Goal: Information Seeking & Learning: Learn about a topic

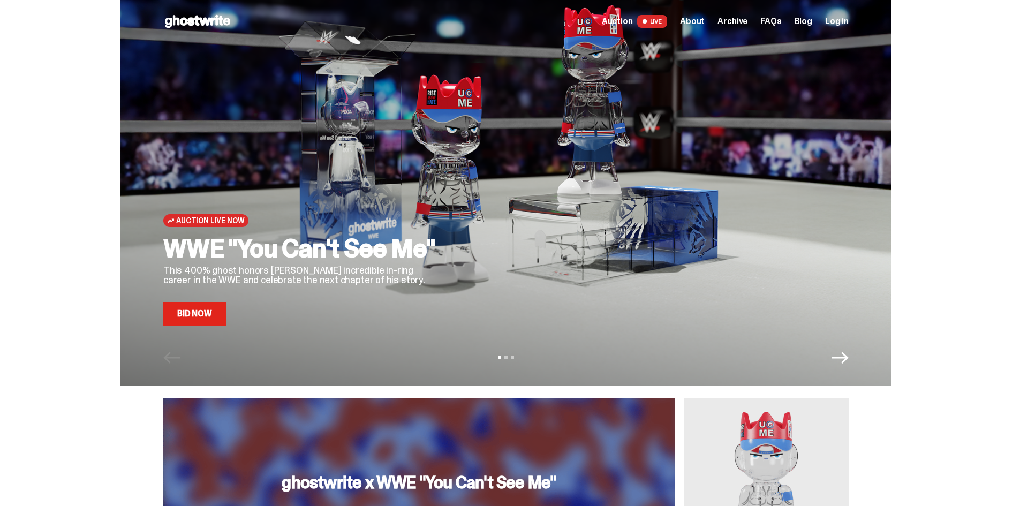
click at [737, 18] on span "Archive" at bounding box center [733, 21] width 30 height 9
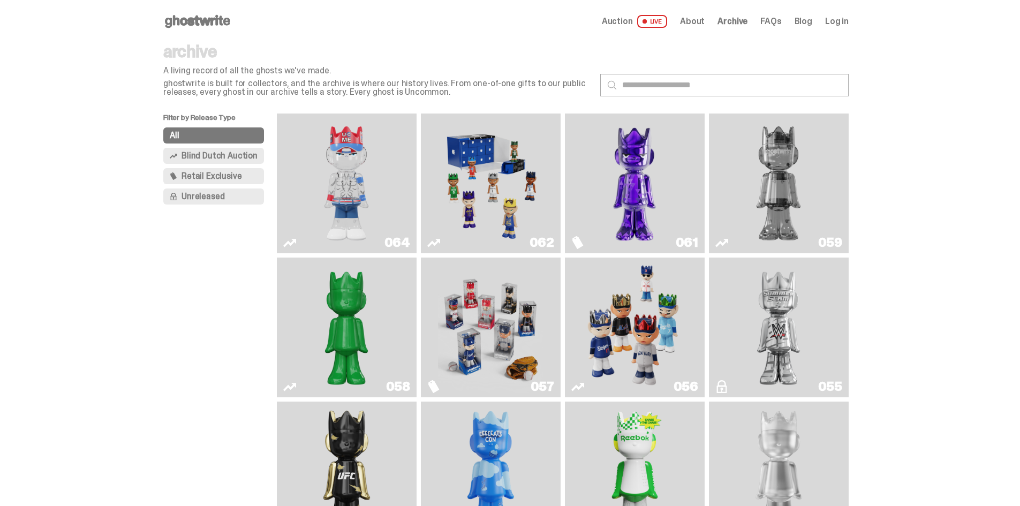
click at [616, 175] on img "Fantasy" at bounding box center [634, 183] width 105 height 131
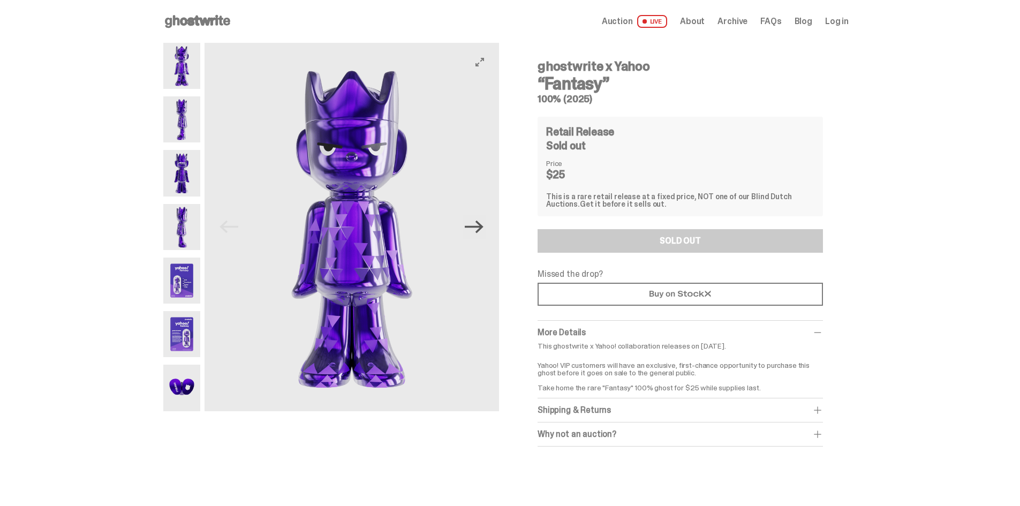
click at [482, 229] on icon "Next" at bounding box center [474, 226] width 19 height 19
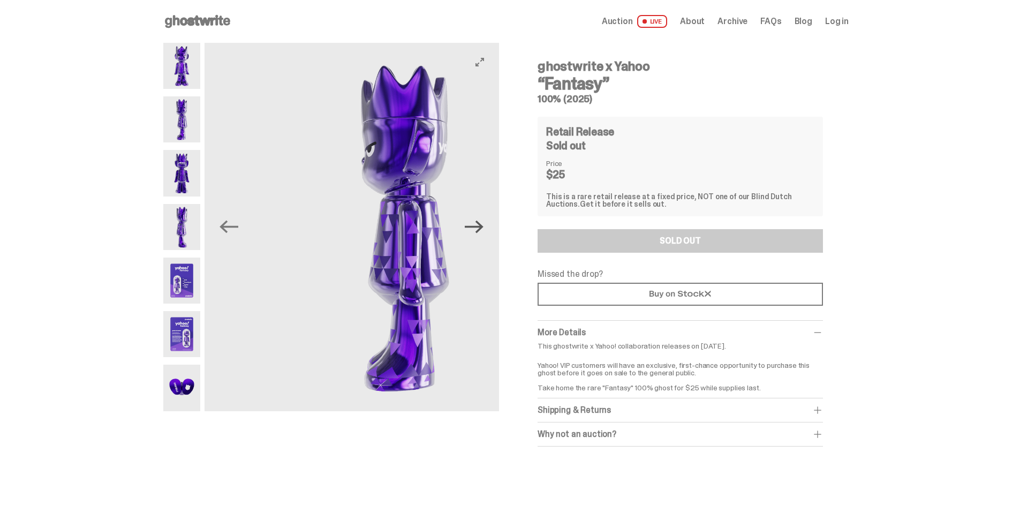
click at [482, 229] on icon "Next" at bounding box center [474, 226] width 19 height 19
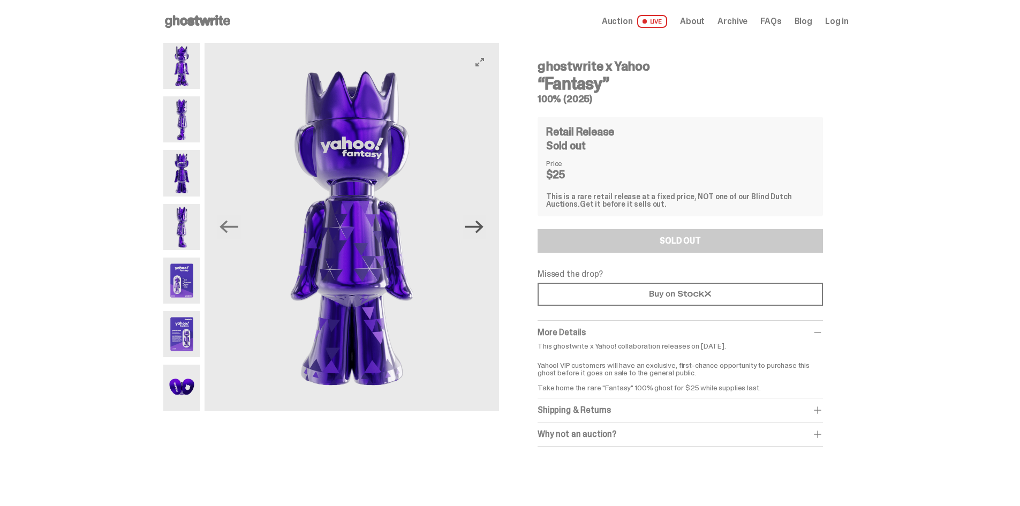
click at [482, 229] on icon "Next" at bounding box center [474, 226] width 19 height 19
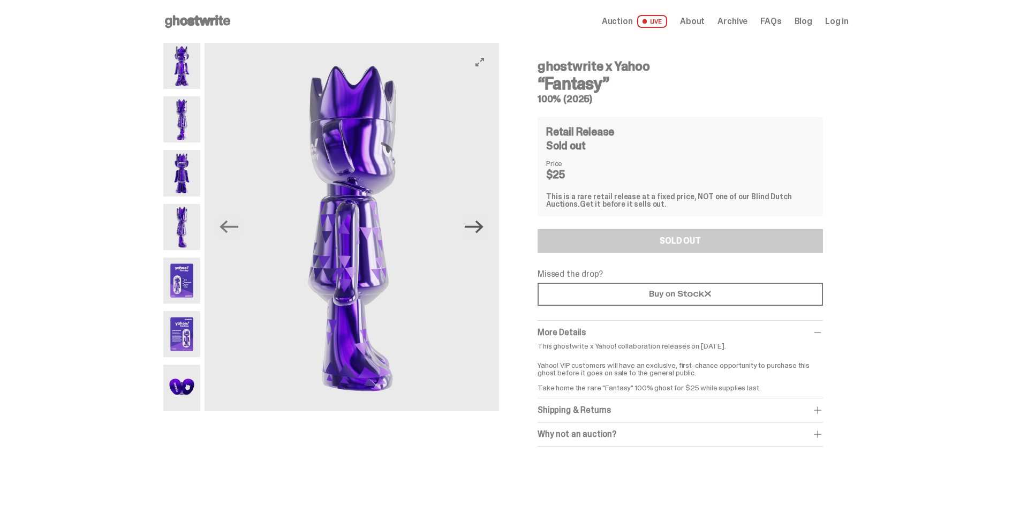
click at [482, 229] on icon "Next" at bounding box center [474, 226] width 19 height 19
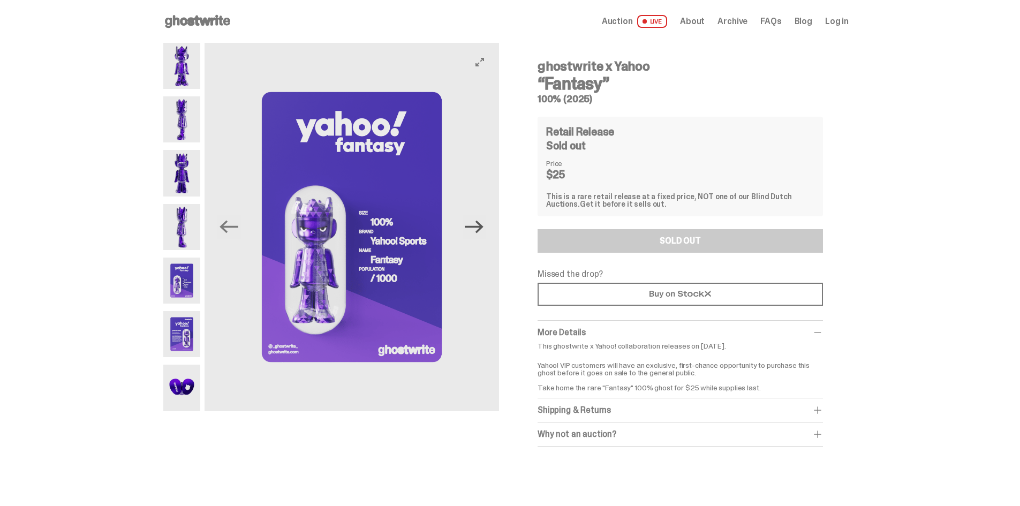
click at [482, 229] on icon "Next" at bounding box center [474, 226] width 19 height 19
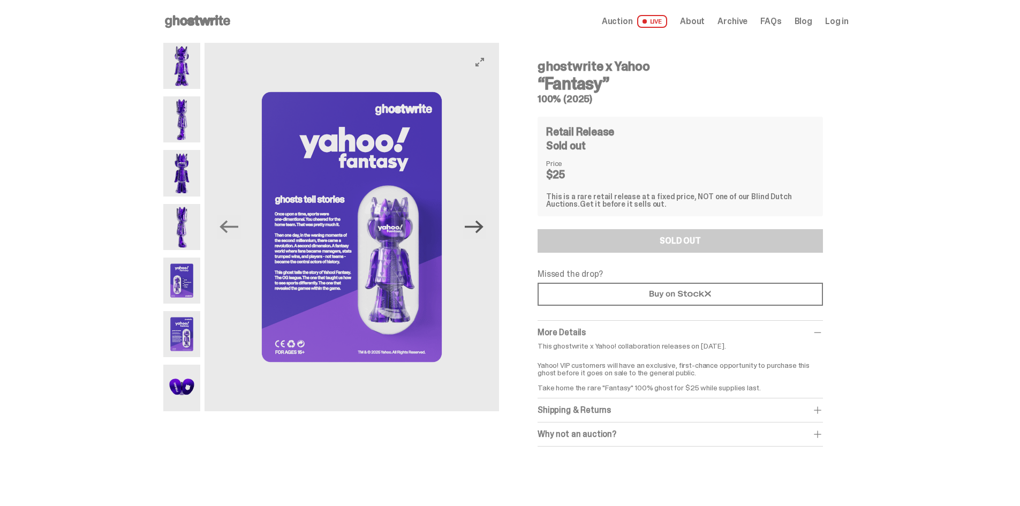
click at [482, 229] on icon "Next" at bounding box center [474, 226] width 19 height 19
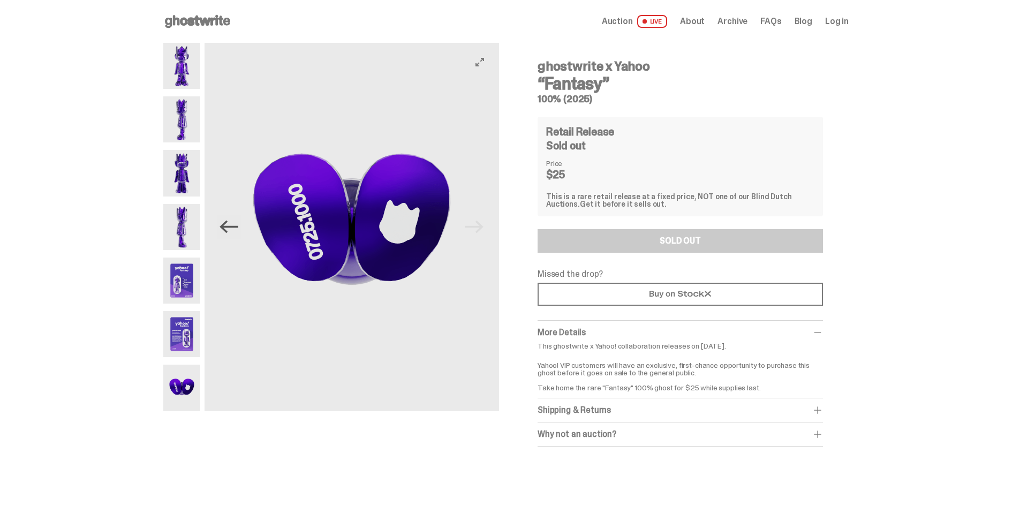
click at [226, 231] on icon "Previous" at bounding box center [229, 226] width 19 height 19
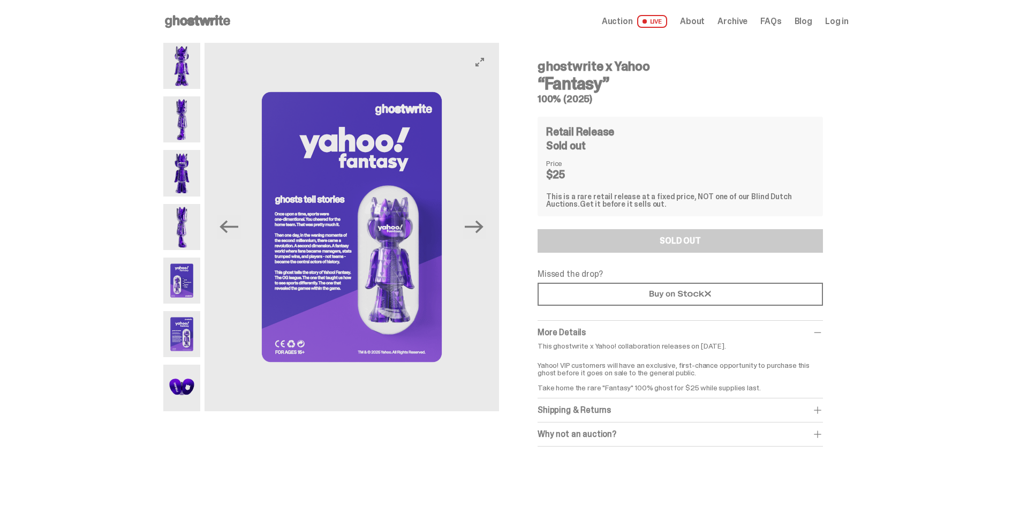
click at [351, 229] on img at bounding box center [352, 227] width 295 height 368
click at [356, 229] on img at bounding box center [352, 227] width 295 height 368
click at [372, 233] on img at bounding box center [352, 227] width 295 height 368
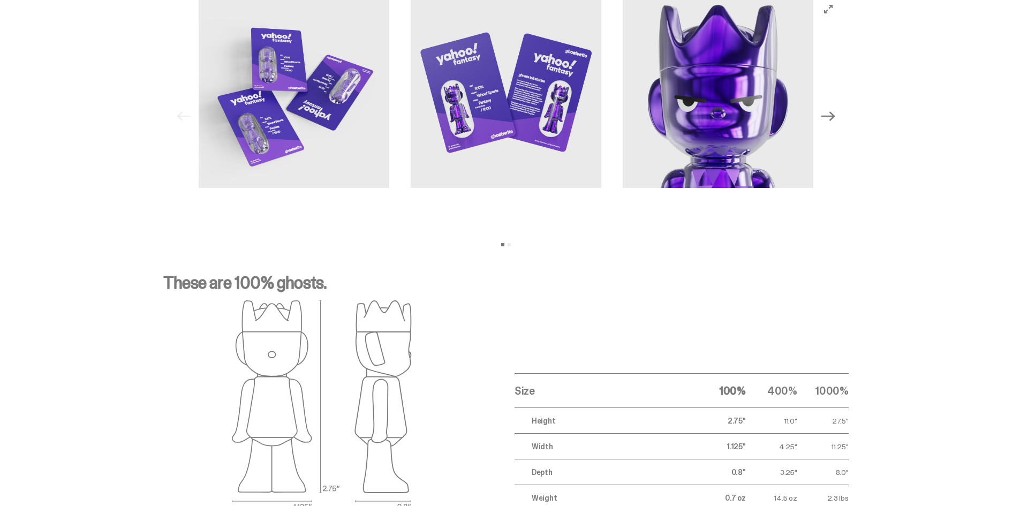
scroll to position [1071, 0]
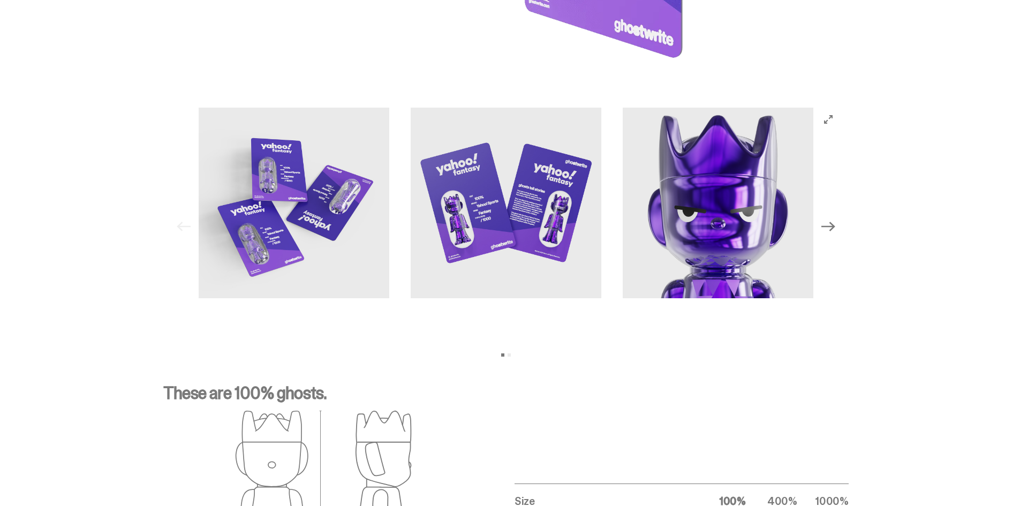
click at [833, 234] on button "Next" at bounding box center [829, 227] width 24 height 24
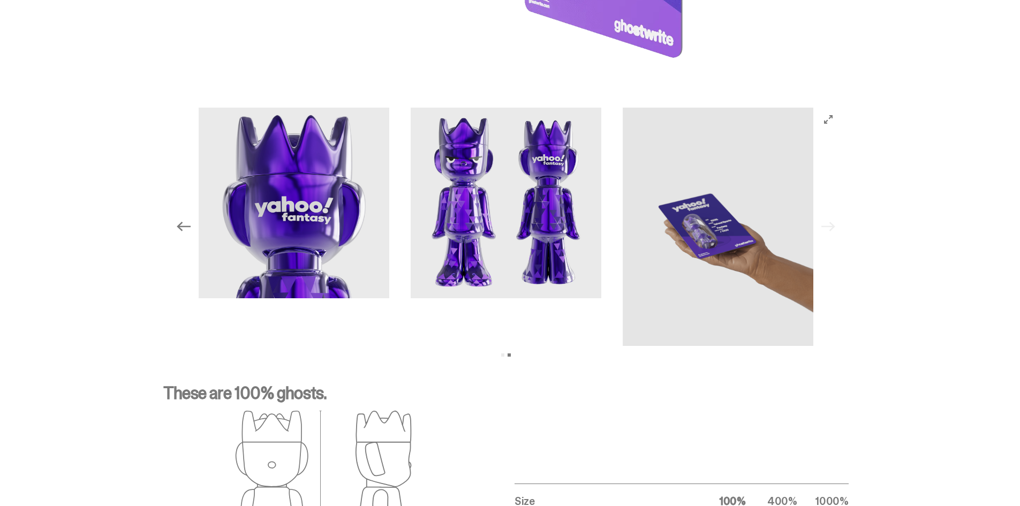
click at [833, 234] on div "Previous Next View slide 1 View slide 2" at bounding box center [506, 227] width 668 height 238
click at [665, 203] on img at bounding box center [718, 227] width 191 height 238
click at [181, 214] on div "Previous Next View slide 1 View slide 2" at bounding box center [506, 227] width 668 height 238
click at [185, 222] on icon "Previous" at bounding box center [184, 227] width 14 height 14
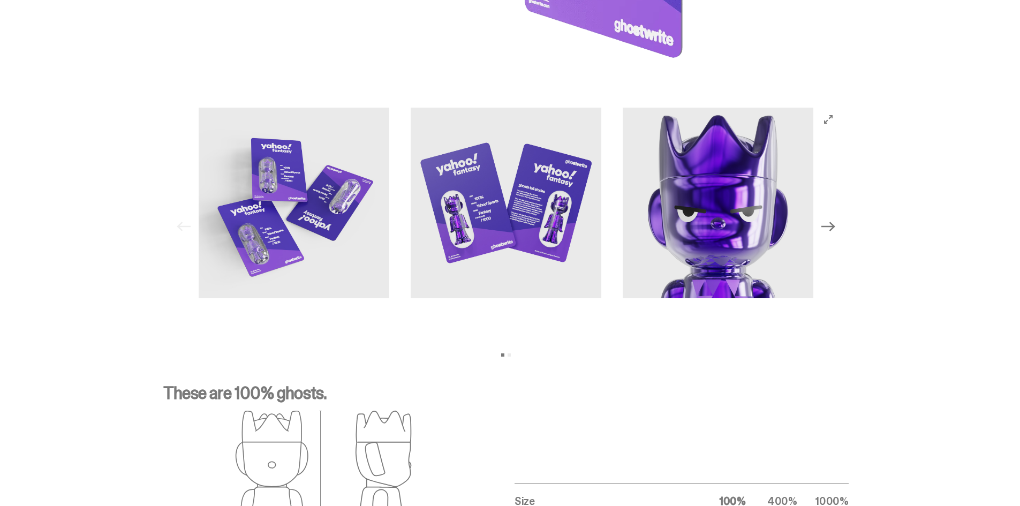
click at [831, 233] on button "Next" at bounding box center [829, 227] width 24 height 24
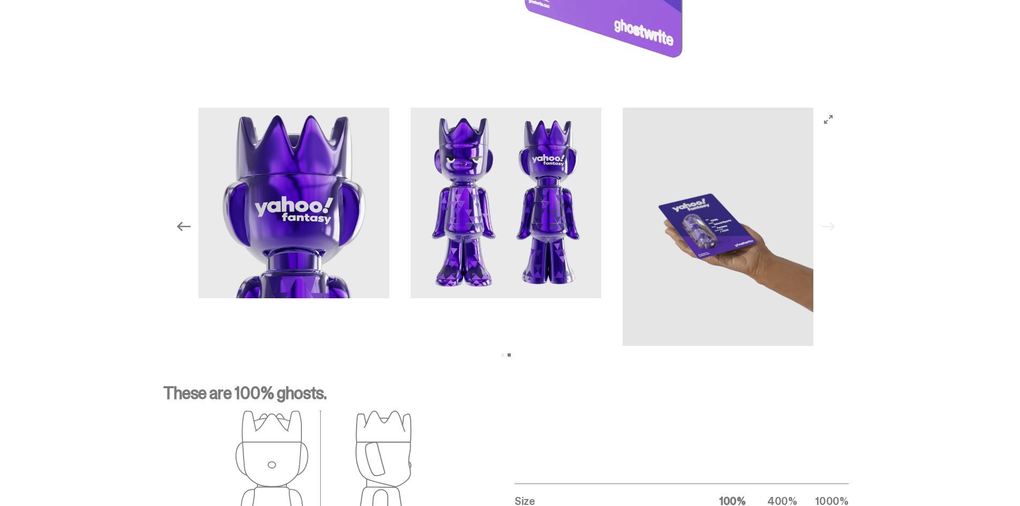
click at [191, 230] on icon "Previous" at bounding box center [184, 227] width 14 height 14
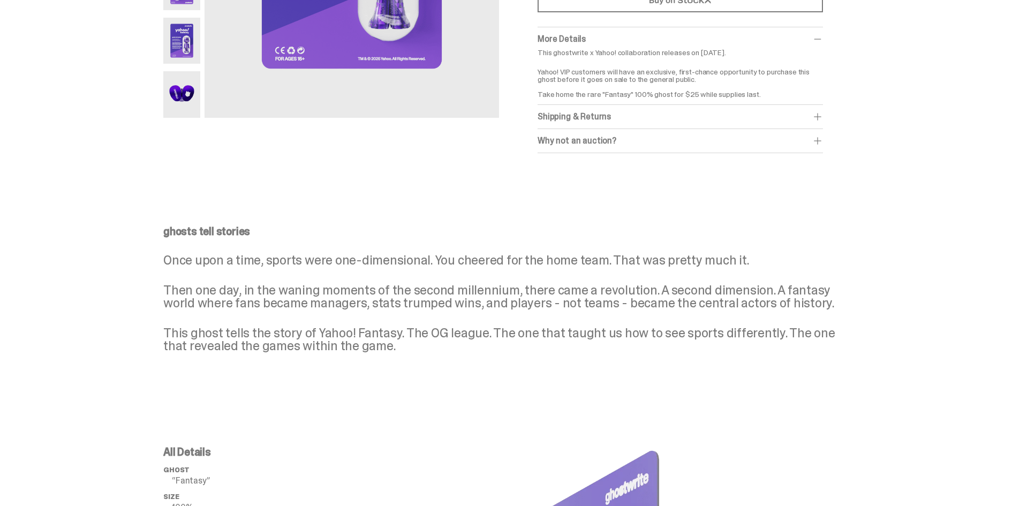
scroll to position [0, 0]
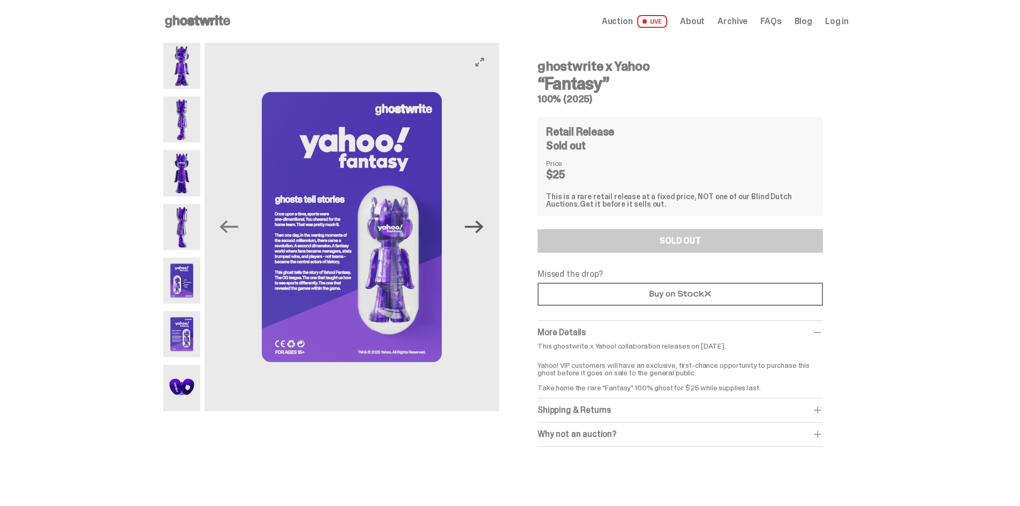
click at [475, 231] on icon "Next" at bounding box center [474, 226] width 19 height 19
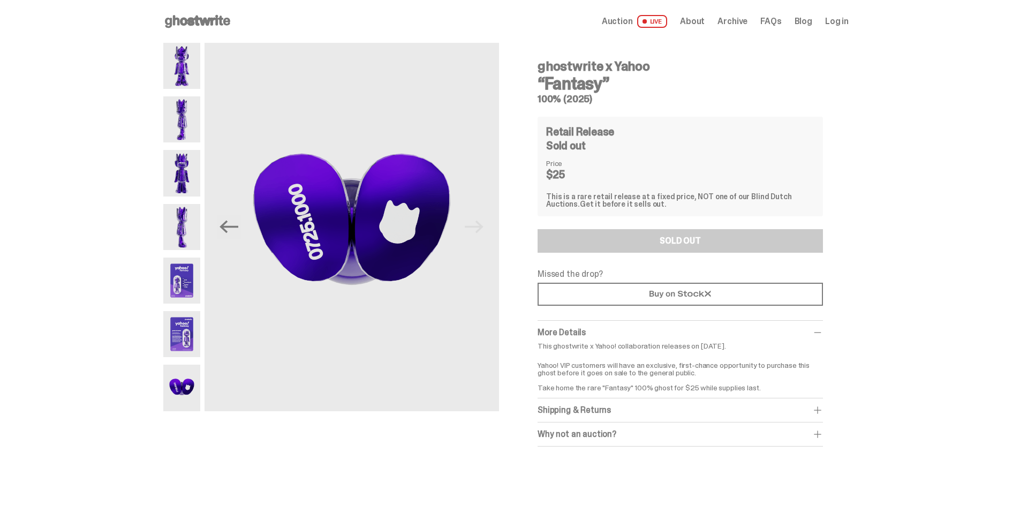
click at [633, 21] on span "Auction" at bounding box center [617, 21] width 31 height 9
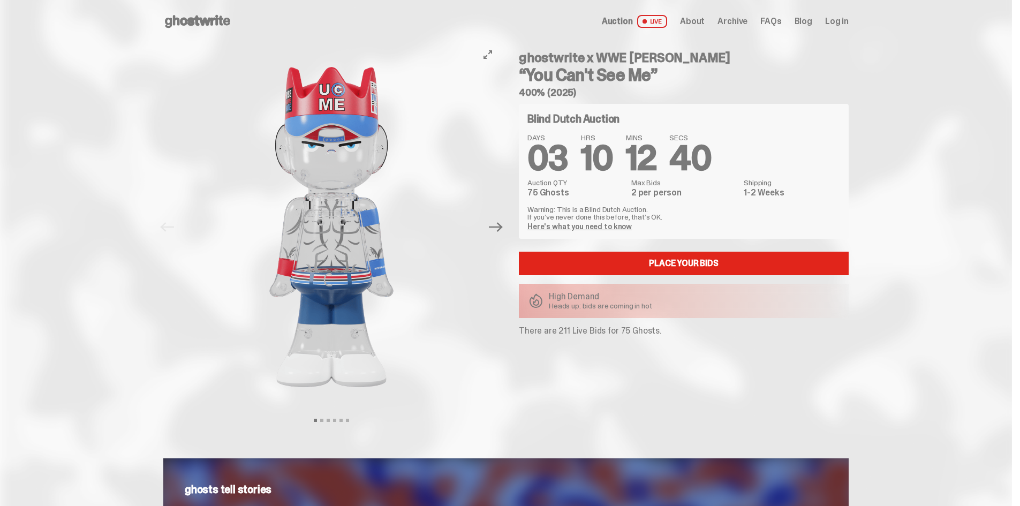
click at [346, 131] on img at bounding box center [331, 227] width 295 height 368
click at [499, 224] on icon "Next" at bounding box center [496, 227] width 14 height 14
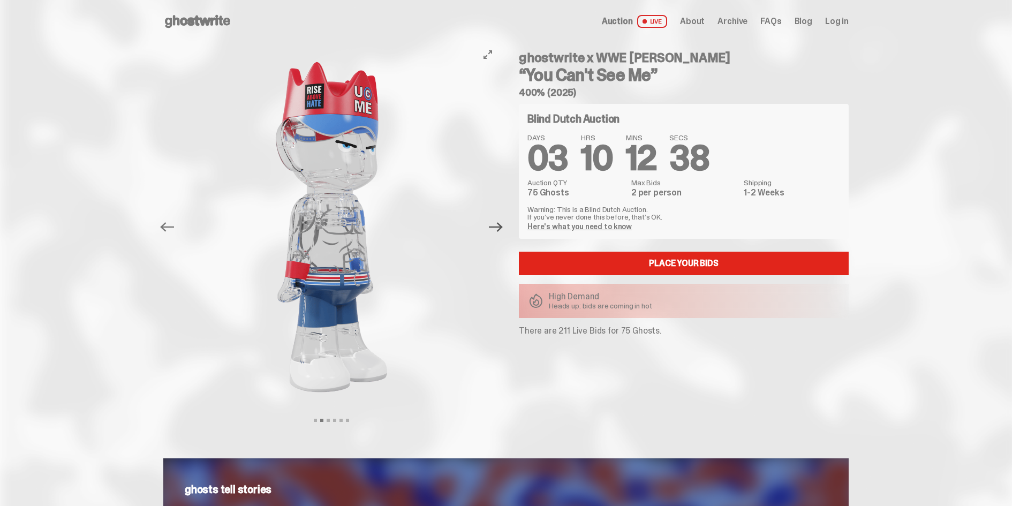
click at [498, 223] on icon "Next" at bounding box center [496, 227] width 14 height 14
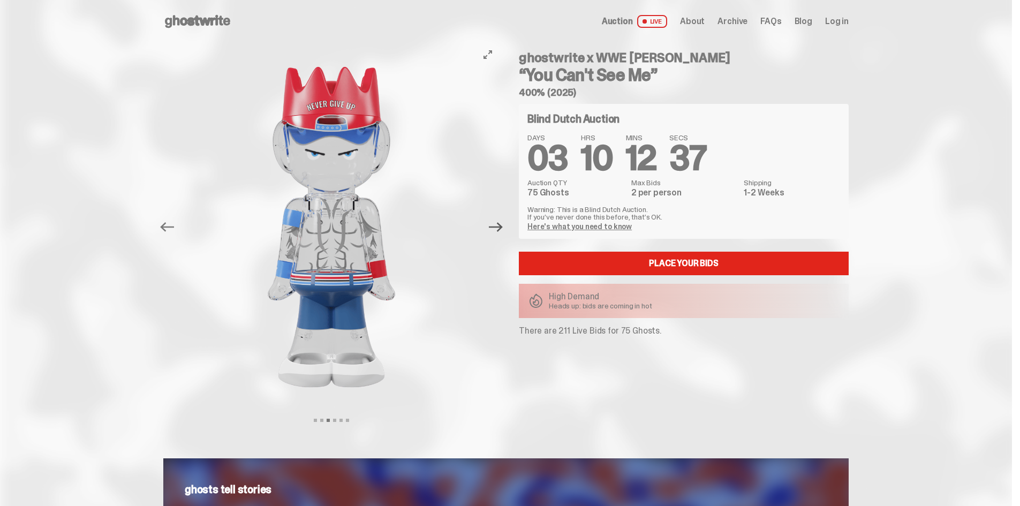
click at [498, 223] on icon "Next" at bounding box center [496, 227] width 14 height 14
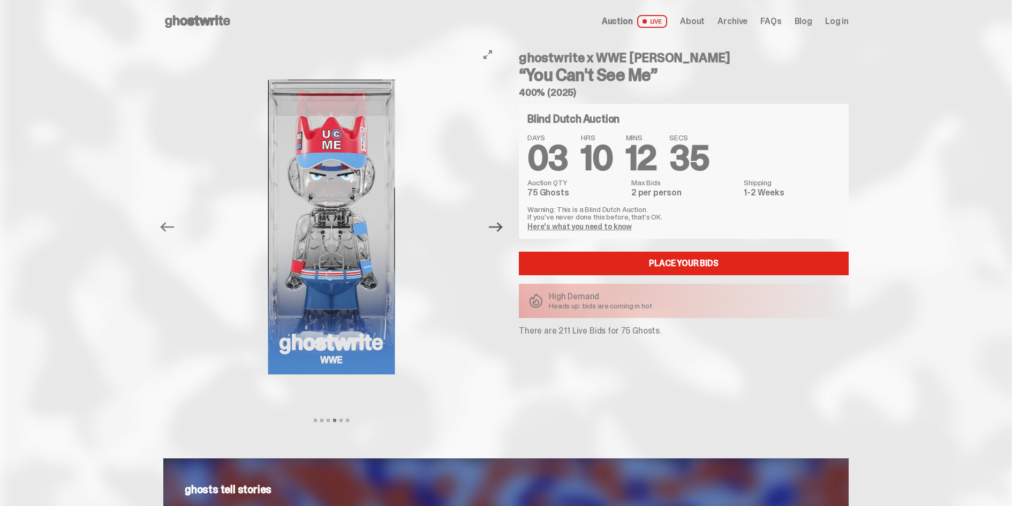
click at [498, 223] on icon "Next" at bounding box center [496, 227] width 14 height 14
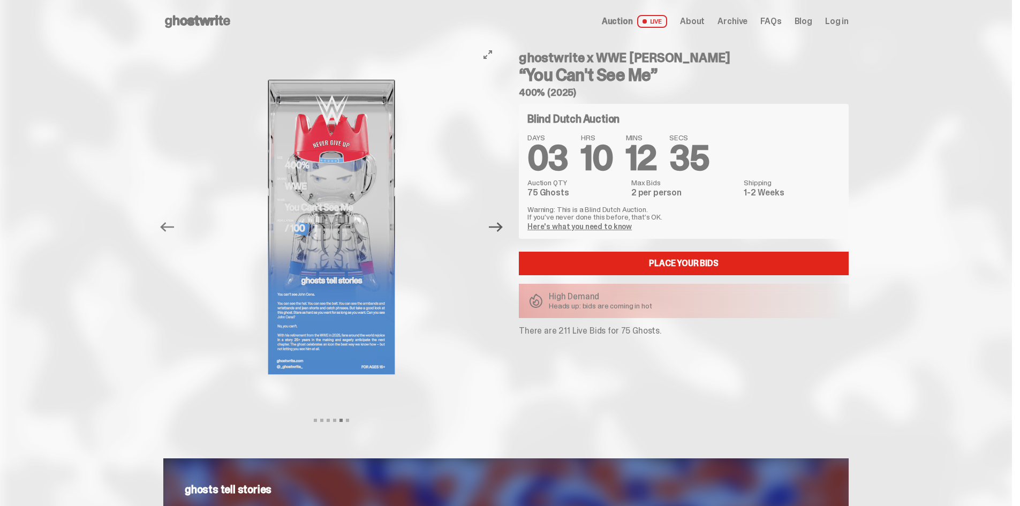
click at [498, 223] on icon "Next" at bounding box center [496, 227] width 14 height 14
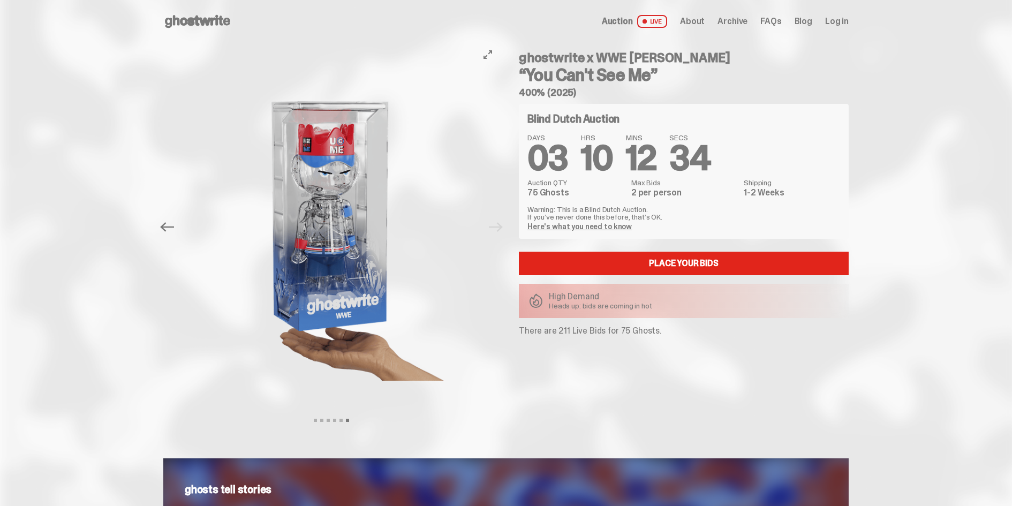
click at [498, 223] on div at bounding box center [331, 227] width 336 height 368
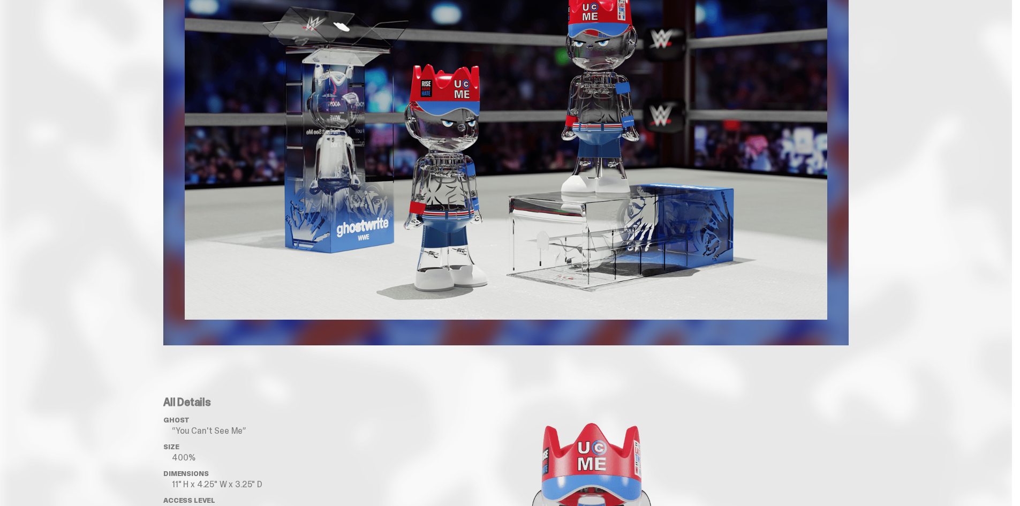
scroll to position [714, 0]
